Goal: Book appointment/travel/reservation

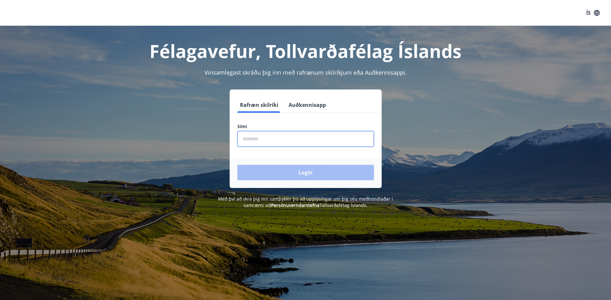
click at [278, 138] on input "phone" at bounding box center [306, 139] width 137 height 16
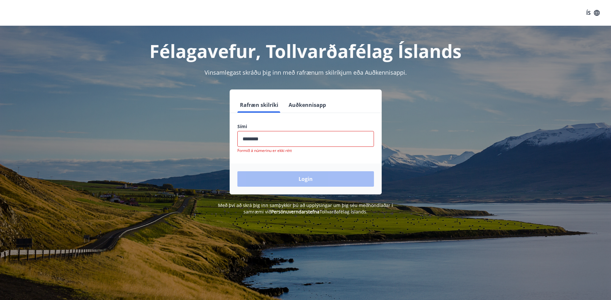
click at [300, 177] on div "Login" at bounding box center [306, 179] width 152 height 31
drag, startPoint x: 265, startPoint y: 141, endPoint x: 250, endPoint y: 142, distance: 14.6
click at [250, 142] on input "phone" at bounding box center [306, 139] width 137 height 16
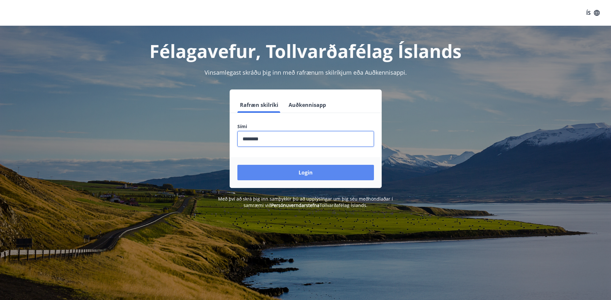
type input "********"
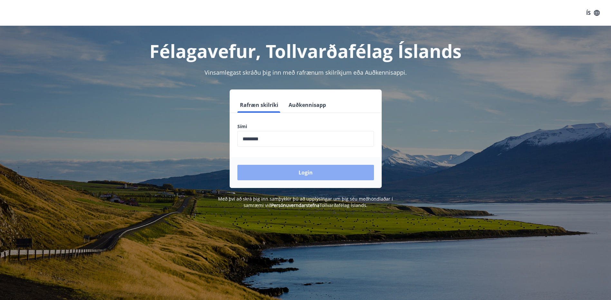
click at [294, 174] on button "Login" at bounding box center [306, 172] width 137 height 15
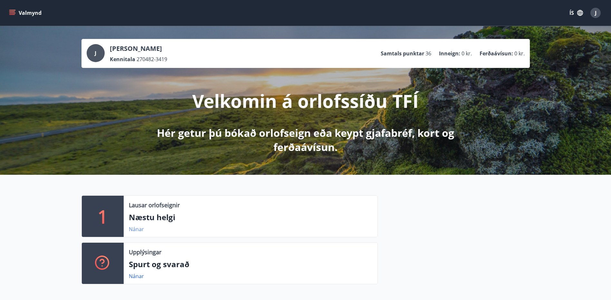
click at [139, 231] on link "Nánar" at bounding box center [136, 229] width 15 height 7
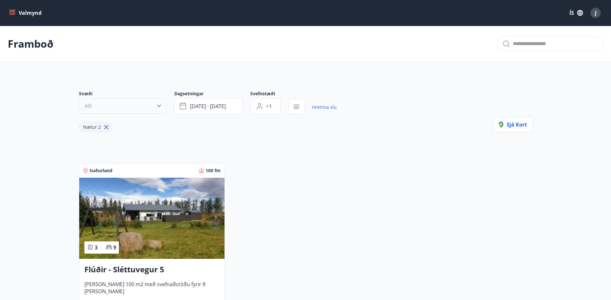
click at [126, 106] on button "Allt" at bounding box center [123, 105] width 88 height 15
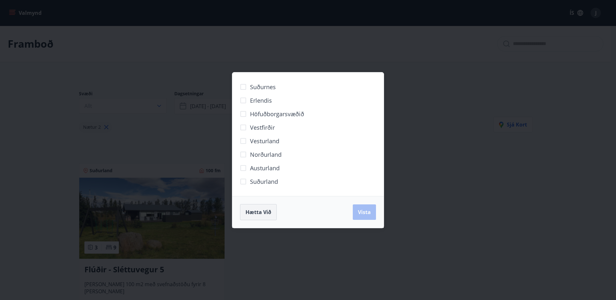
click at [265, 211] on span "Hætta við" at bounding box center [259, 212] width 26 height 7
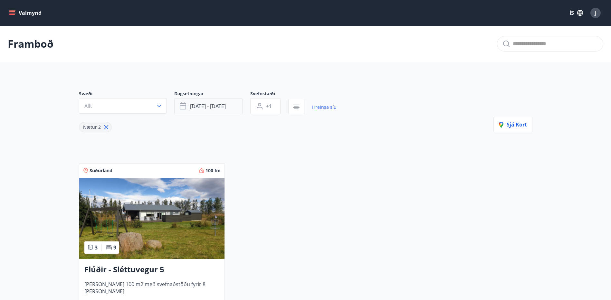
click at [224, 102] on button "[DATE] - [DATE]" at bounding box center [208, 106] width 68 height 16
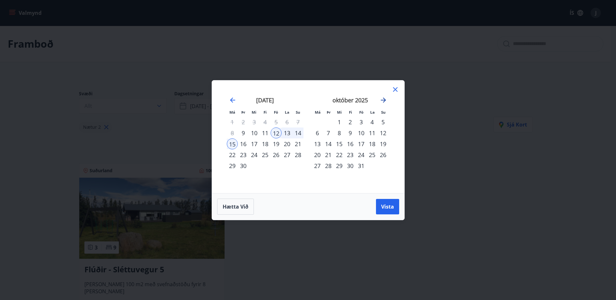
click at [383, 99] on icon "Move forward to switch to the next month." at bounding box center [384, 100] width 8 height 8
click at [319, 157] on div "22" at bounding box center [317, 155] width 11 height 11
click at [339, 168] on div "31" at bounding box center [339, 166] width 11 height 11
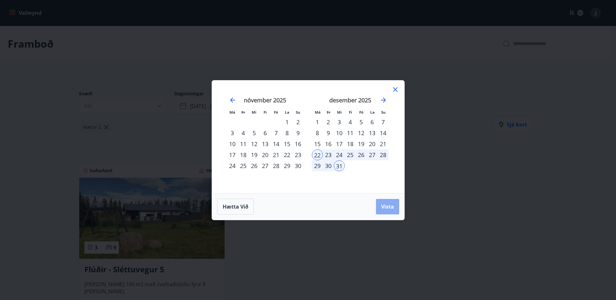
click at [391, 206] on span "Vista" at bounding box center [387, 206] width 13 height 7
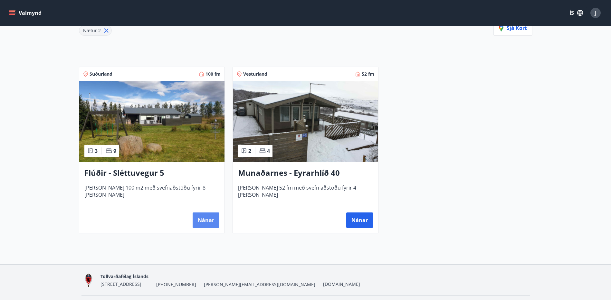
click at [213, 222] on button "Nánar" at bounding box center [206, 220] width 27 height 15
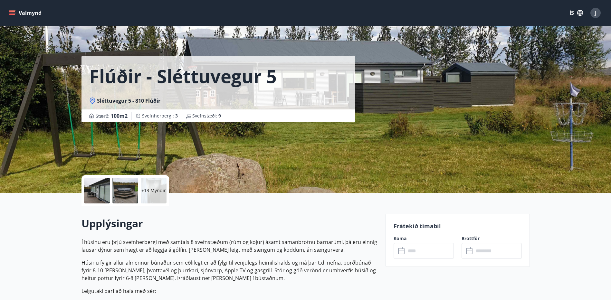
click at [106, 191] on div at bounding box center [97, 191] width 26 height 26
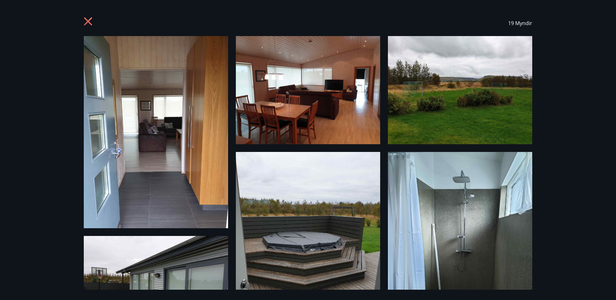
click at [174, 122] on img at bounding box center [156, 132] width 144 height 192
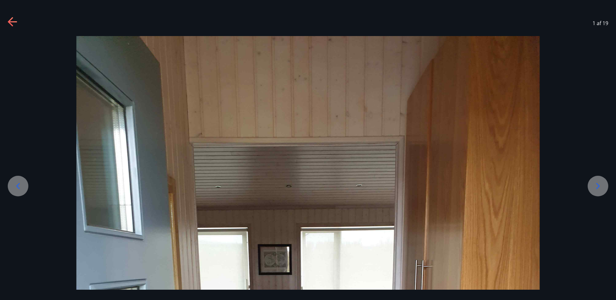
click at [590, 191] on div at bounding box center [598, 186] width 21 height 21
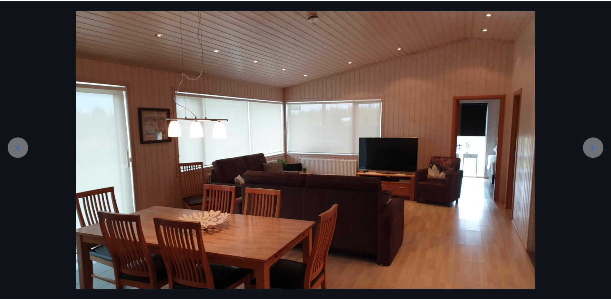
scroll to position [94, 0]
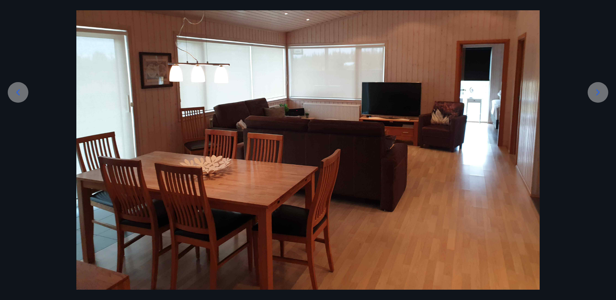
click at [602, 93] on icon at bounding box center [598, 92] width 10 height 10
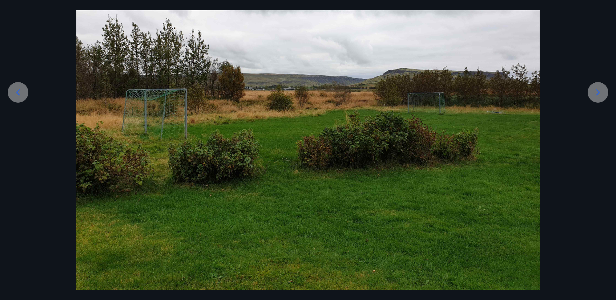
click at [602, 93] on icon at bounding box center [598, 92] width 10 height 10
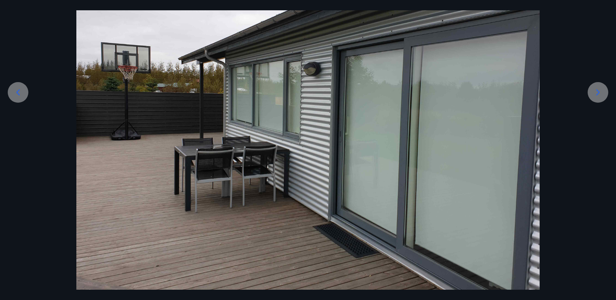
click at [602, 93] on icon at bounding box center [598, 92] width 10 height 10
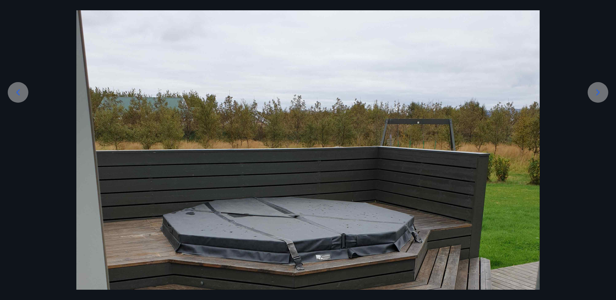
click at [602, 93] on icon at bounding box center [598, 92] width 10 height 10
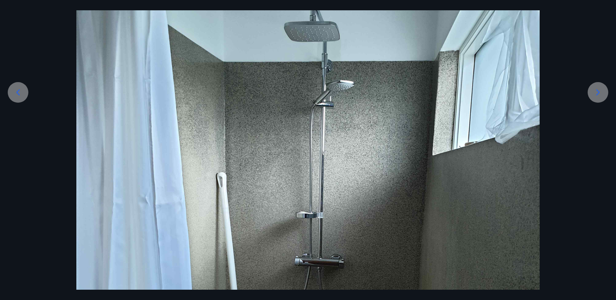
click at [602, 93] on icon at bounding box center [598, 92] width 10 height 10
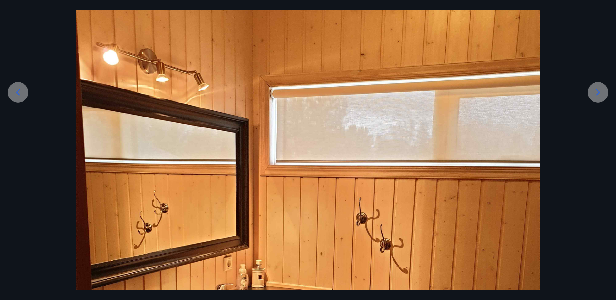
click at [602, 93] on icon at bounding box center [598, 92] width 10 height 10
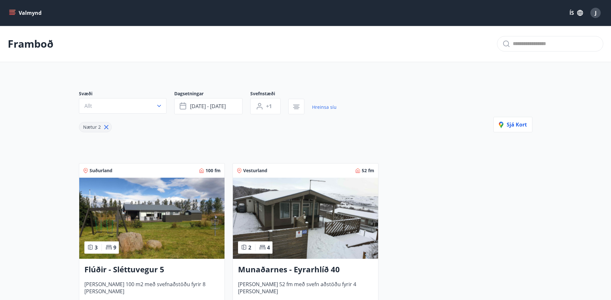
click at [9, 11] on icon "menu" at bounding box center [12, 13] width 6 height 6
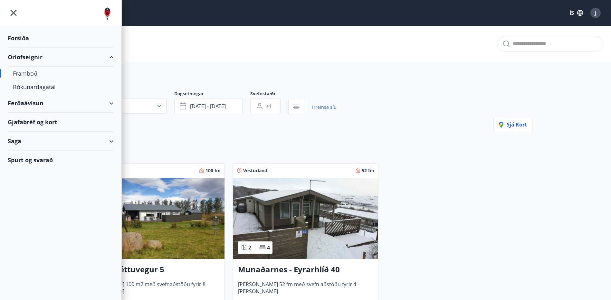
click at [33, 74] on div "Framboð" at bounding box center [61, 74] width 96 height 14
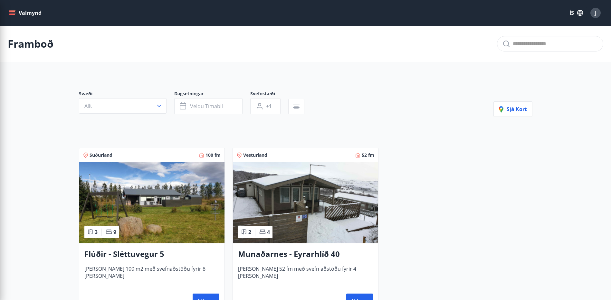
click at [370, 85] on div "Svæði Allt Dagsetningar Veldu tímabil Svefnstæði +1 Sjá kort Suðurland 100 fm 3…" at bounding box center [306, 197] width 464 height 245
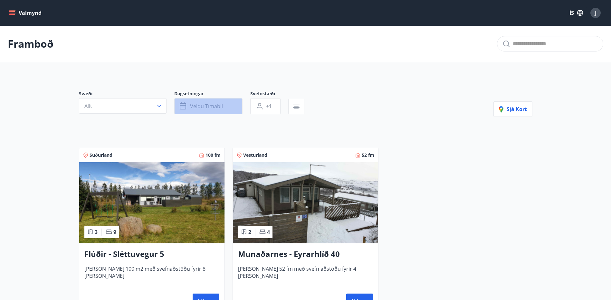
click at [219, 104] on span "Veldu tímabil" at bounding box center [206, 106] width 33 height 7
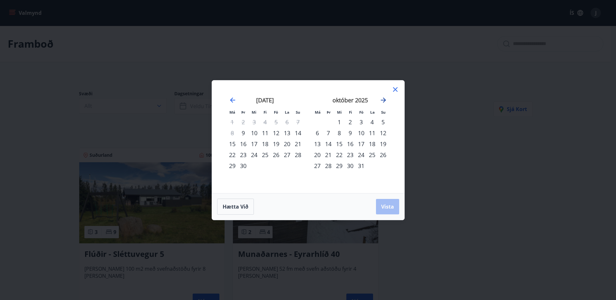
click at [385, 100] on icon "Move forward to switch to the next month." at bounding box center [383, 100] width 5 height 5
click at [397, 90] on icon at bounding box center [396, 90] width 8 height 8
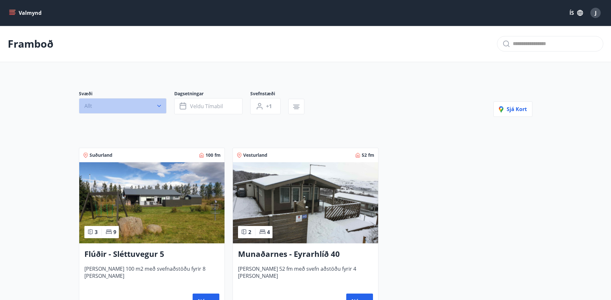
click at [158, 109] on button "Allt" at bounding box center [123, 105] width 88 height 15
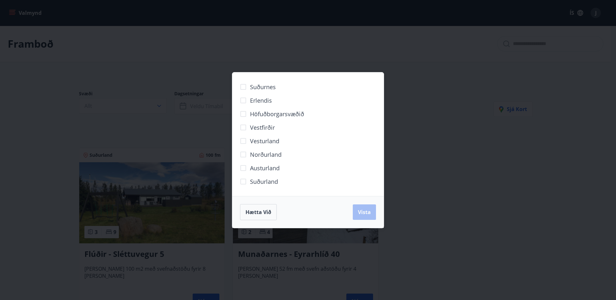
click at [473, 90] on div "Suðurnes Erlendis Höfuðborgarsvæðið [GEOGRAPHIC_DATA] [GEOGRAPHIC_DATA] [GEOGRA…" at bounding box center [308, 150] width 616 height 300
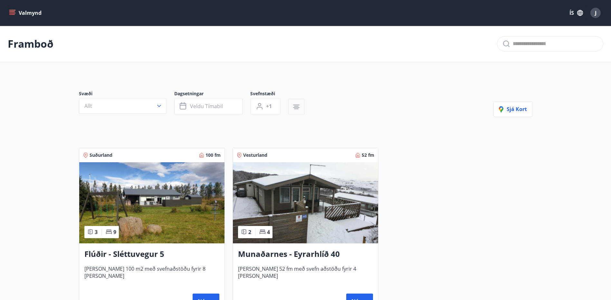
click at [294, 106] on icon "button" at bounding box center [297, 107] width 8 height 8
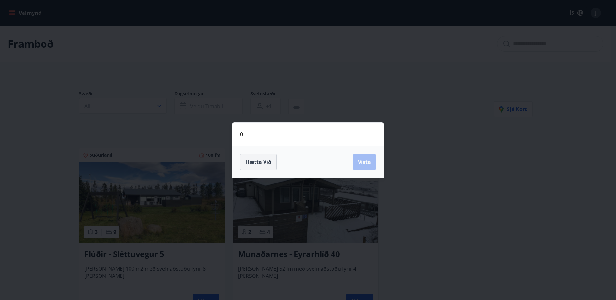
click at [258, 165] on span "Hætta við" at bounding box center [259, 162] width 26 height 7
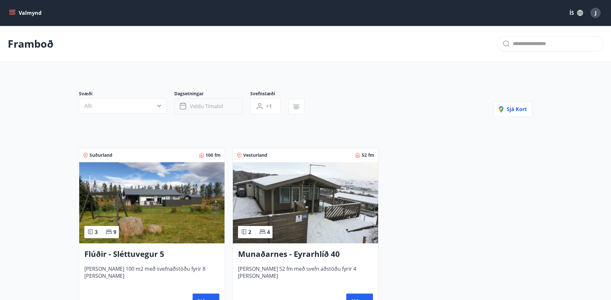
click at [220, 105] on span "Veldu tímabil" at bounding box center [206, 106] width 33 height 7
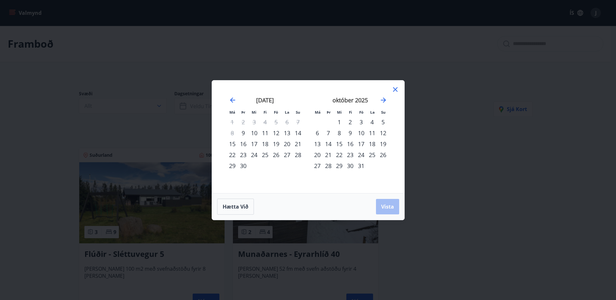
click at [383, 95] on div "október 2025" at bounding box center [350, 102] width 77 height 28
click at [384, 100] on icon "Move forward to switch to the next month." at bounding box center [383, 100] width 5 height 5
click at [339, 167] on div "31" at bounding box center [339, 166] width 11 height 11
click at [386, 209] on span "Vista" at bounding box center [387, 206] width 13 height 7
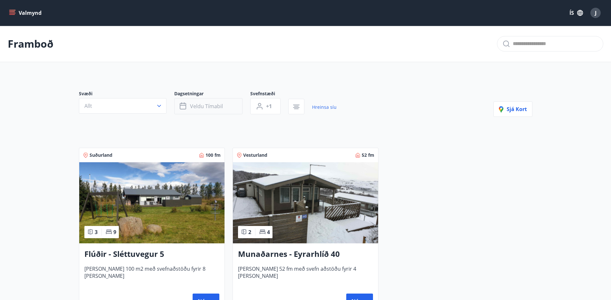
click at [225, 107] on button "Veldu tímabil" at bounding box center [208, 106] width 68 height 16
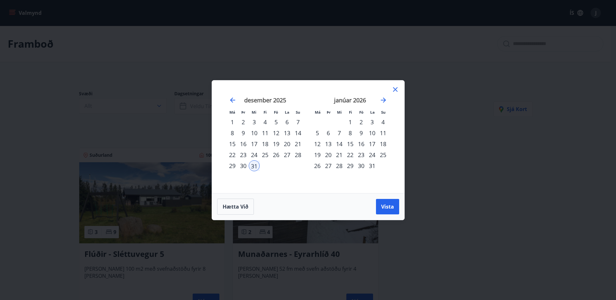
click at [255, 156] on div "24" at bounding box center [254, 155] width 11 height 11
click at [255, 167] on div "31" at bounding box center [254, 166] width 11 height 11
click at [384, 205] on span "Vista" at bounding box center [387, 206] width 13 height 7
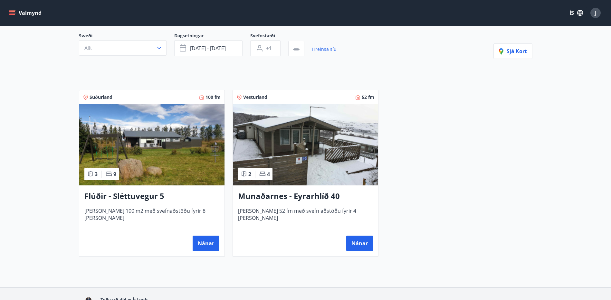
scroll to position [64, 0]
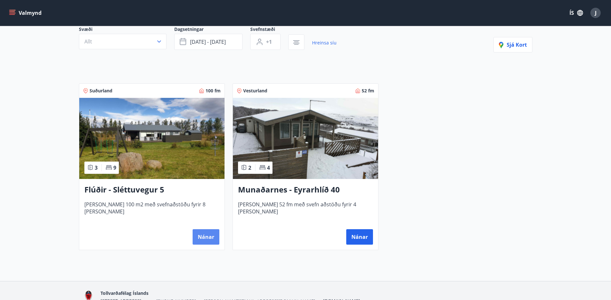
click at [206, 231] on button "Nánar" at bounding box center [206, 236] width 27 height 15
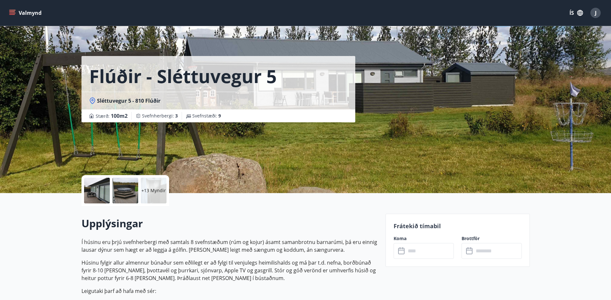
click at [419, 248] on input "text" at bounding box center [430, 251] width 48 height 16
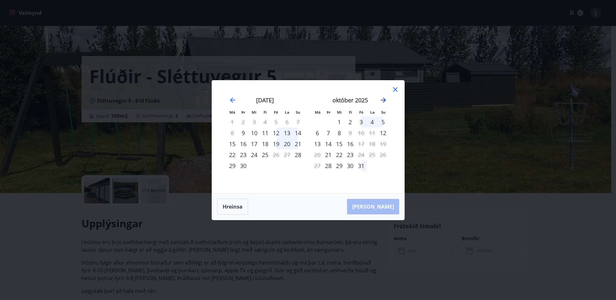
click at [384, 101] on icon "Move forward to switch to the next month." at bounding box center [384, 100] width 8 height 8
click at [396, 90] on icon at bounding box center [396, 90] width 8 height 8
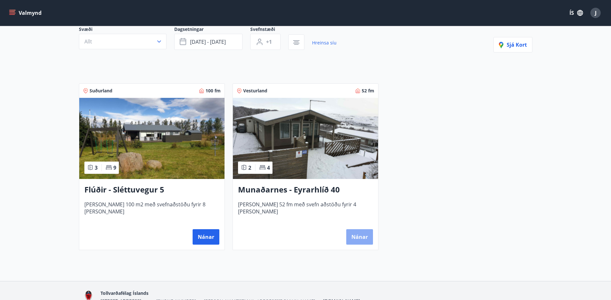
click at [356, 239] on button "Nánar" at bounding box center [359, 236] width 27 height 15
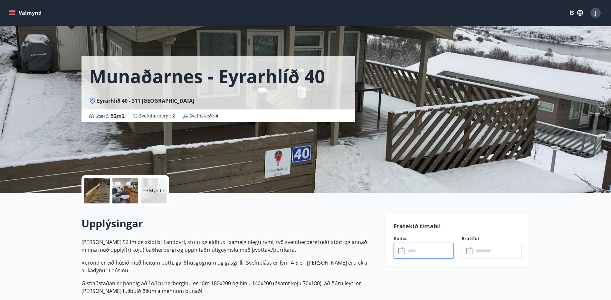
click at [428, 251] on input "text" at bounding box center [430, 251] width 48 height 16
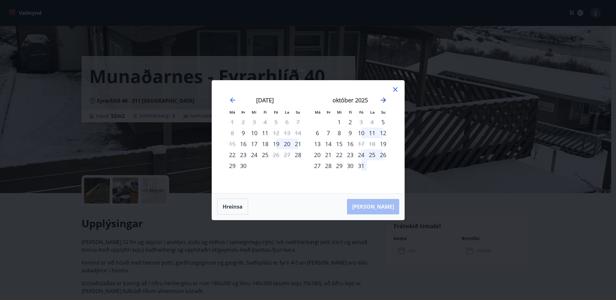
click at [383, 99] on icon "Move forward to switch to the next month." at bounding box center [384, 100] width 8 height 8
click at [383, 100] on icon "Move forward to switch to the next month." at bounding box center [384, 100] width 8 height 8
click at [395, 90] on icon at bounding box center [395, 89] width 5 height 5
